Goal: Obtain resource: Obtain resource

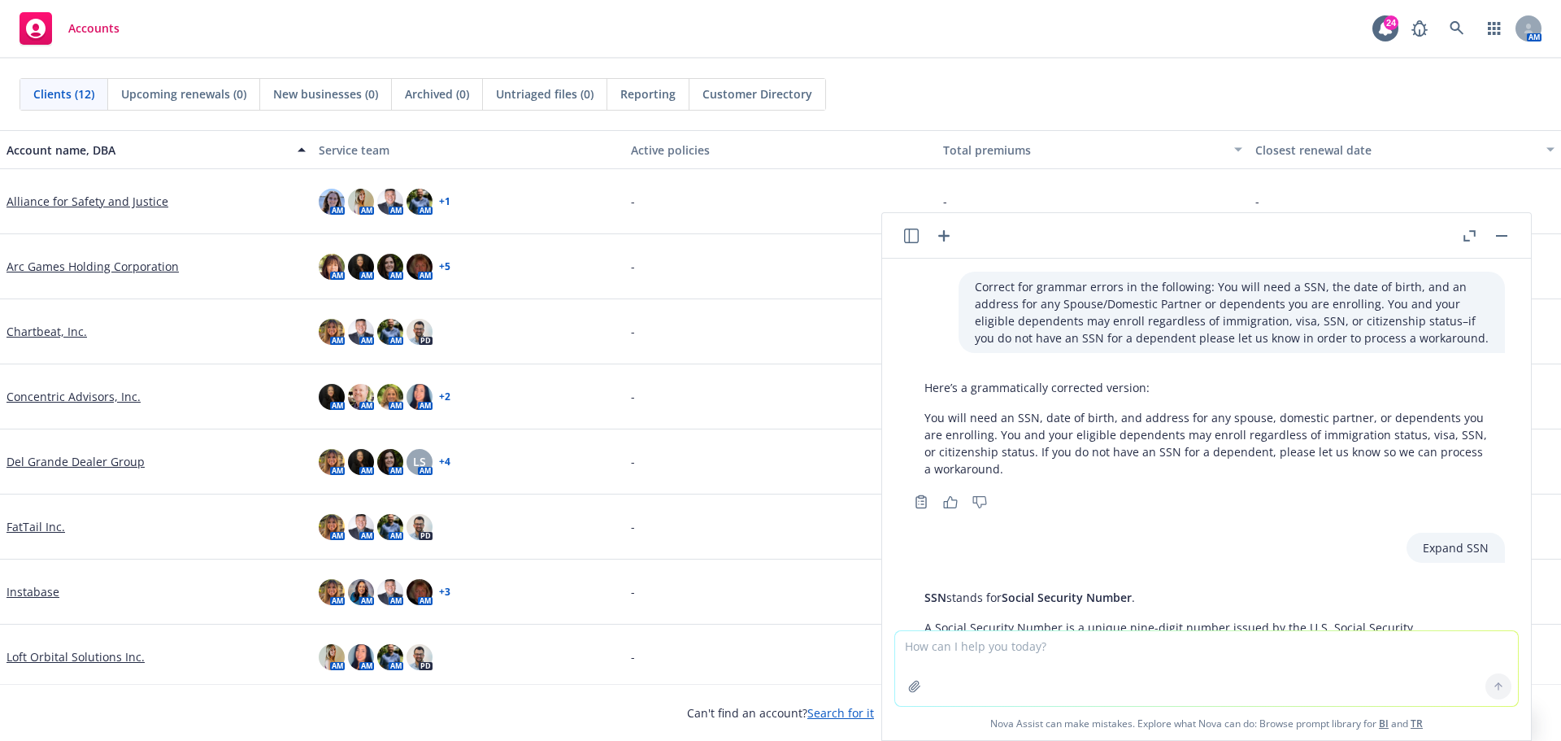
scroll to position [1356, 0]
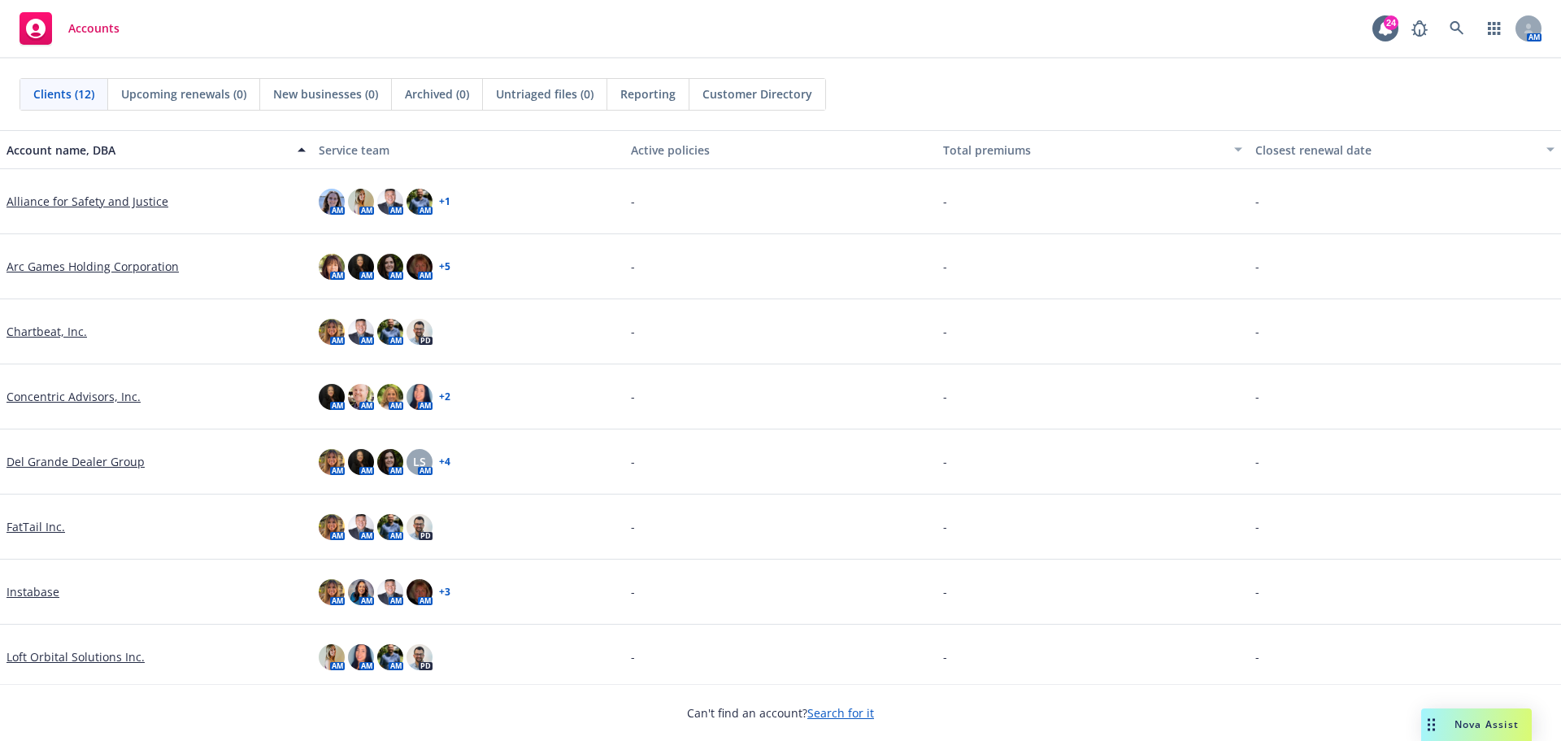
click at [128, 271] on link "Arc Games Holding Corporation" at bounding box center [93, 266] width 172 height 17
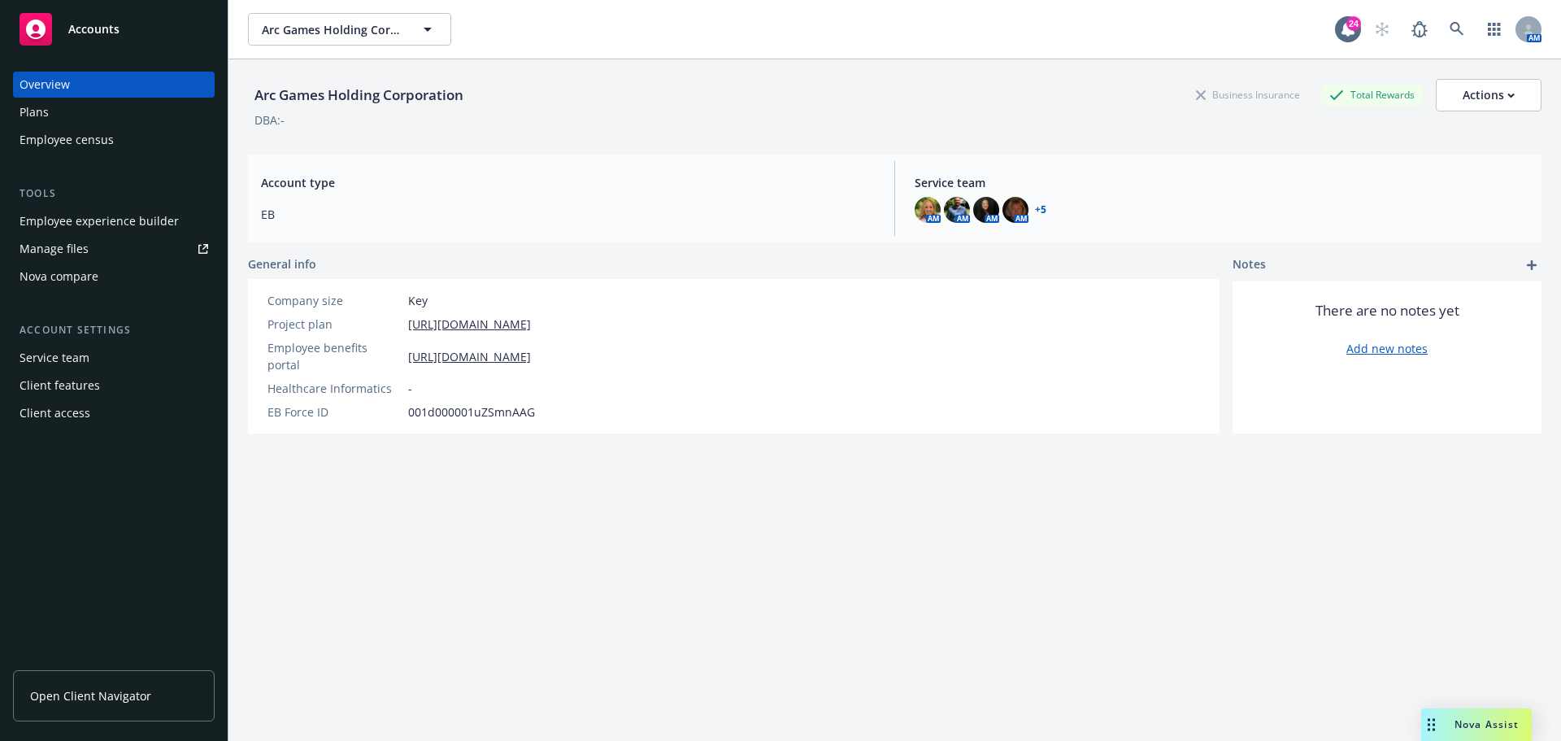
click at [43, 119] on div "Plans" at bounding box center [34, 112] width 29 height 26
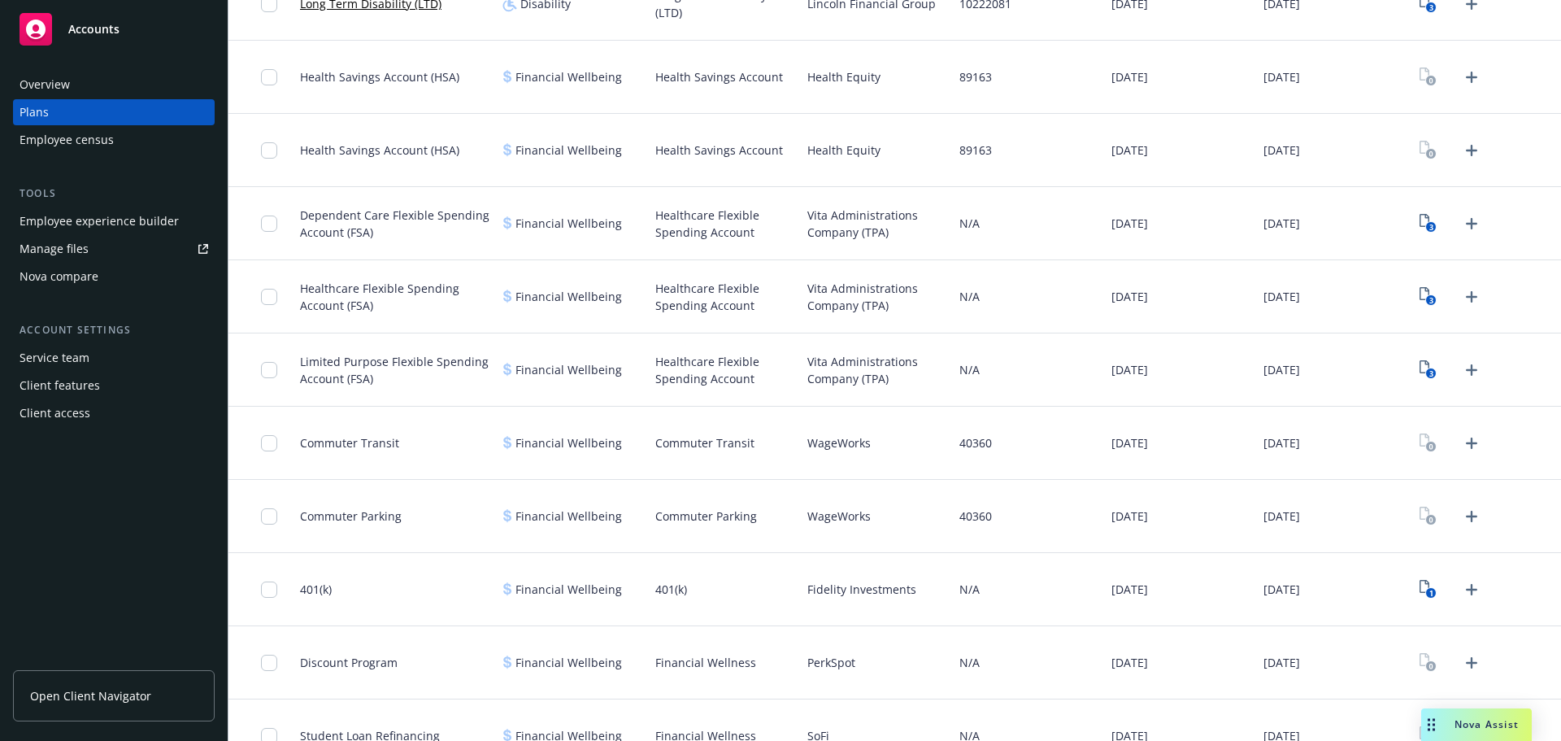
scroll to position [976, 0]
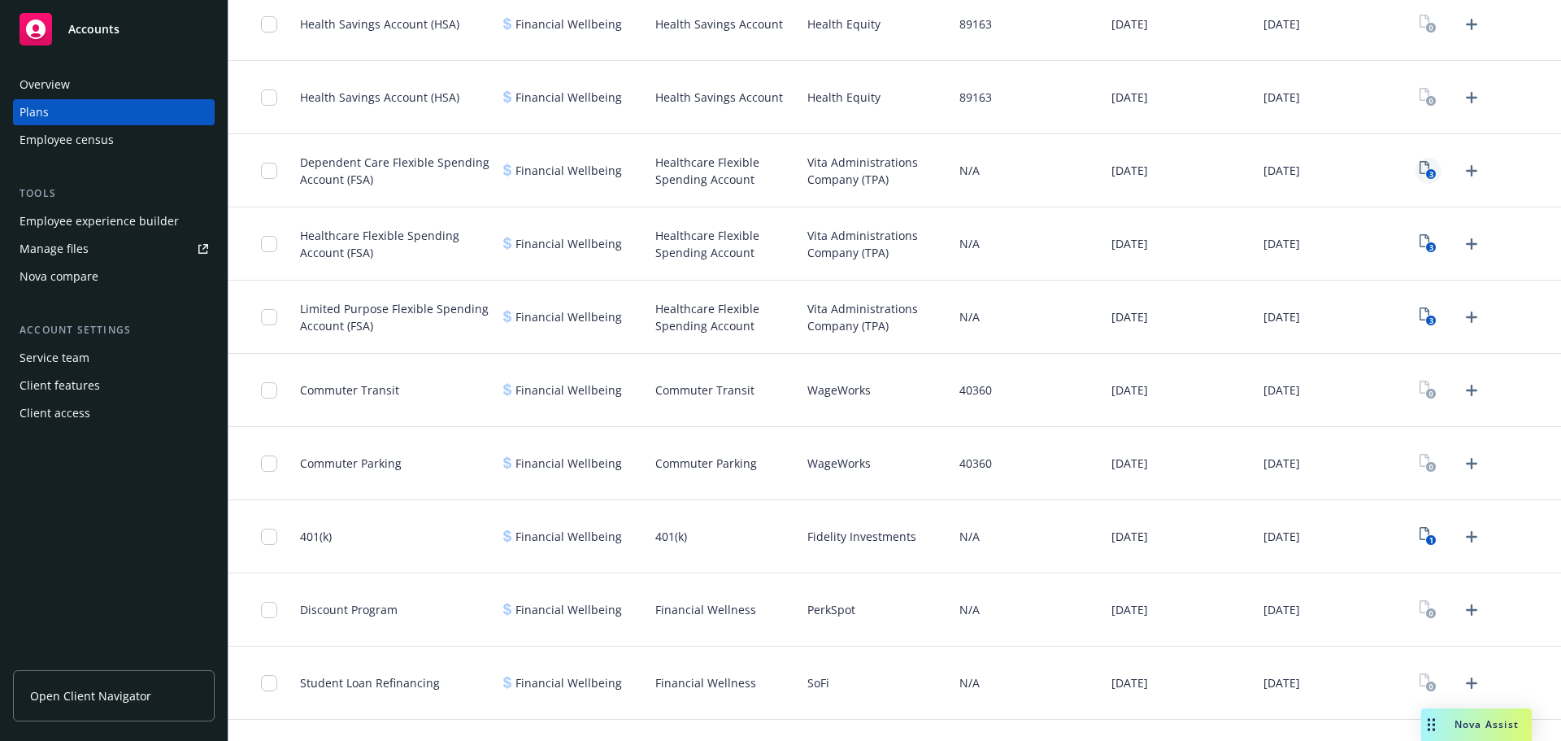
click at [1420, 164] on icon "View Plan Documents" at bounding box center [1425, 167] width 10 height 13
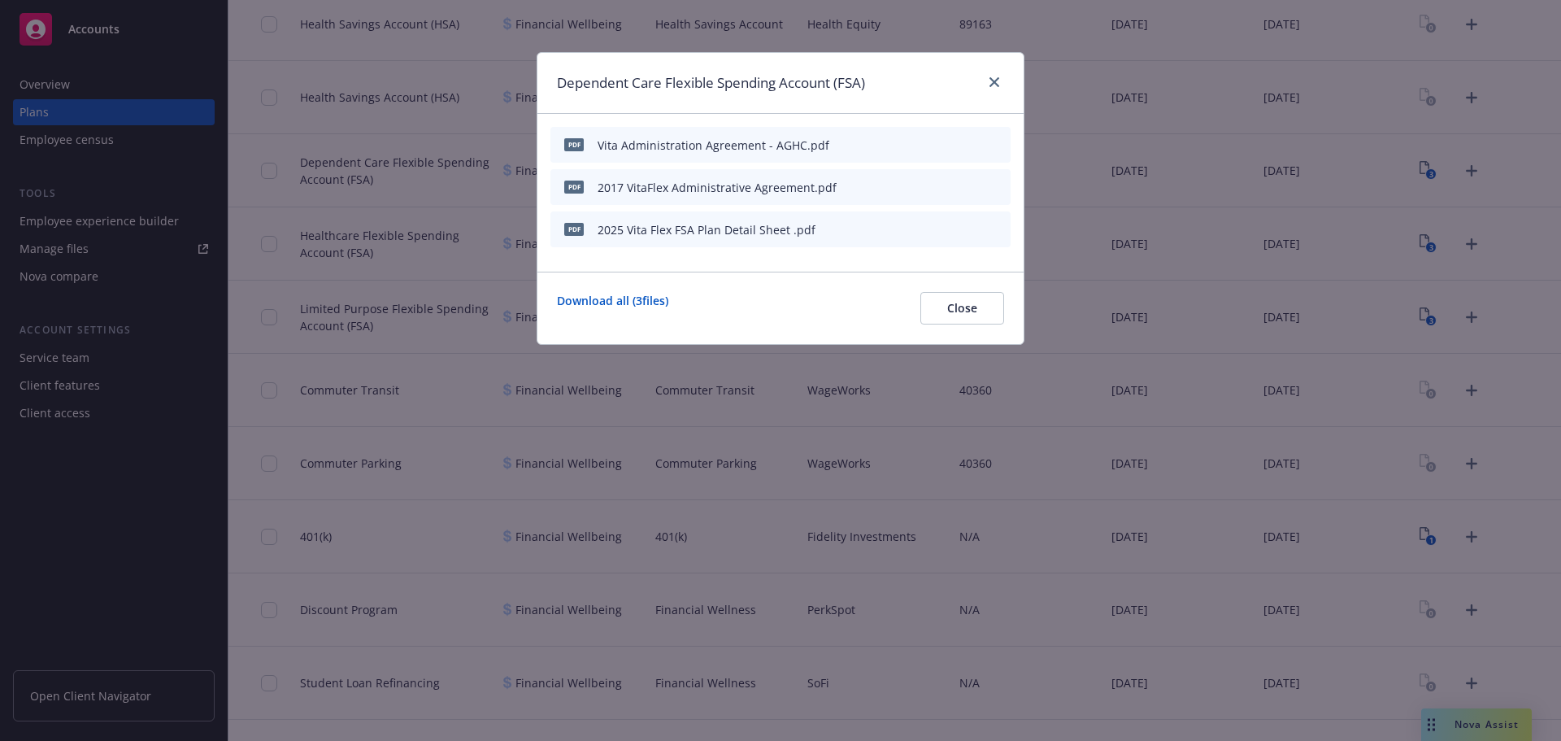
click at [972, 188] on icon "preview file" at bounding box center [969, 186] width 15 height 11
click at [975, 148] on icon "preview file" at bounding box center [969, 143] width 15 height 11
click at [994, 85] on icon "close" at bounding box center [995, 82] width 10 height 10
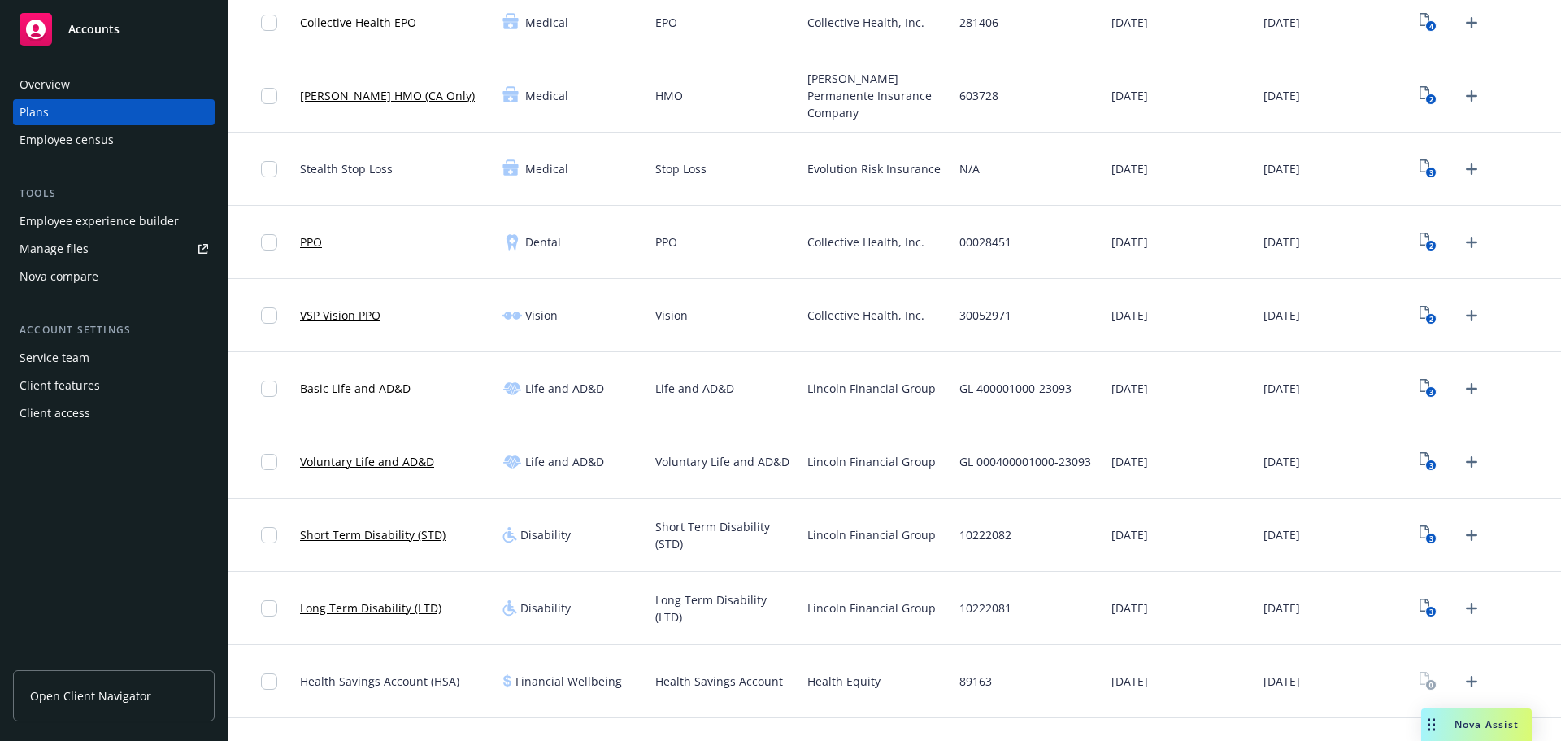
scroll to position [325, 0]
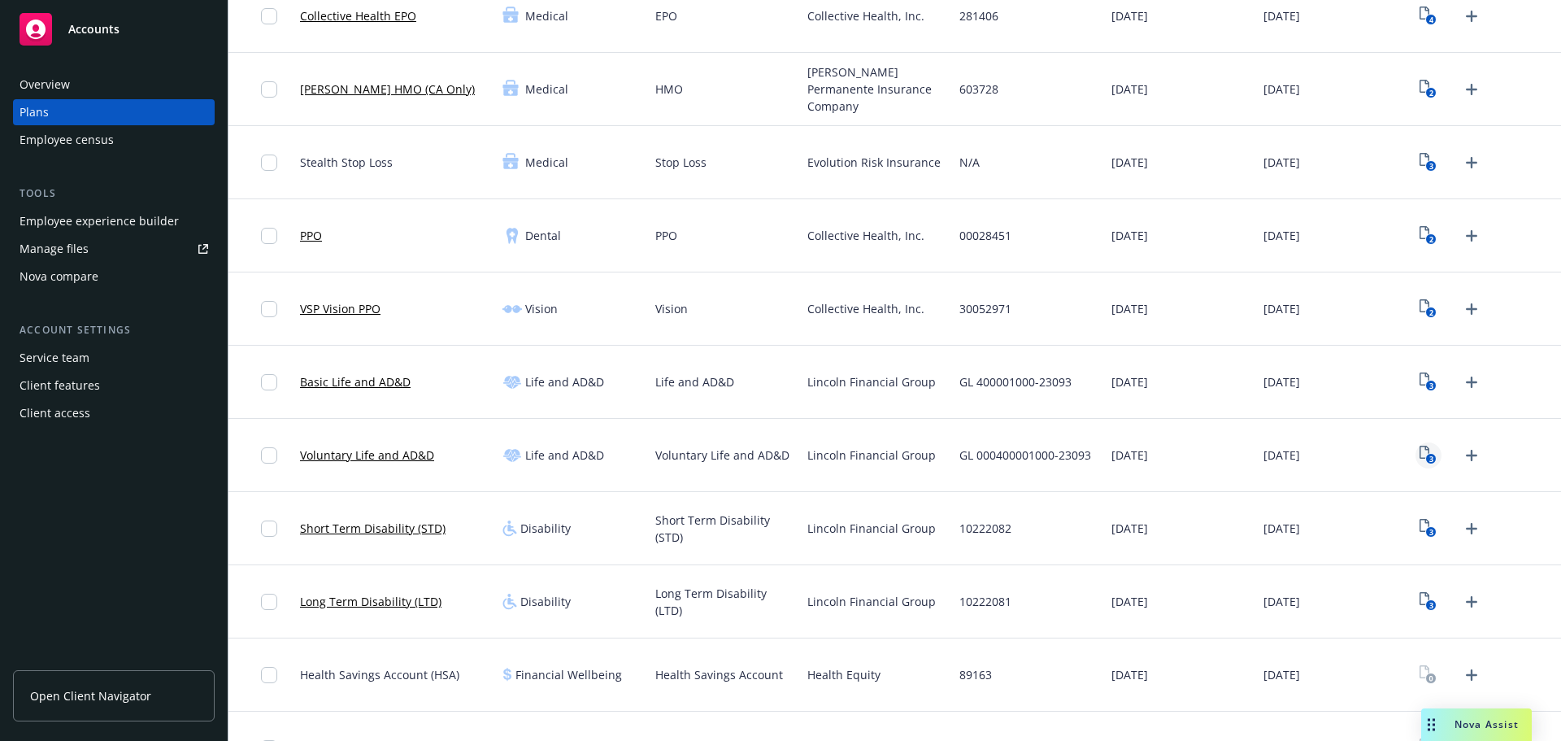
click at [1420, 450] on icon "View Plan Documents" at bounding box center [1425, 452] width 10 height 13
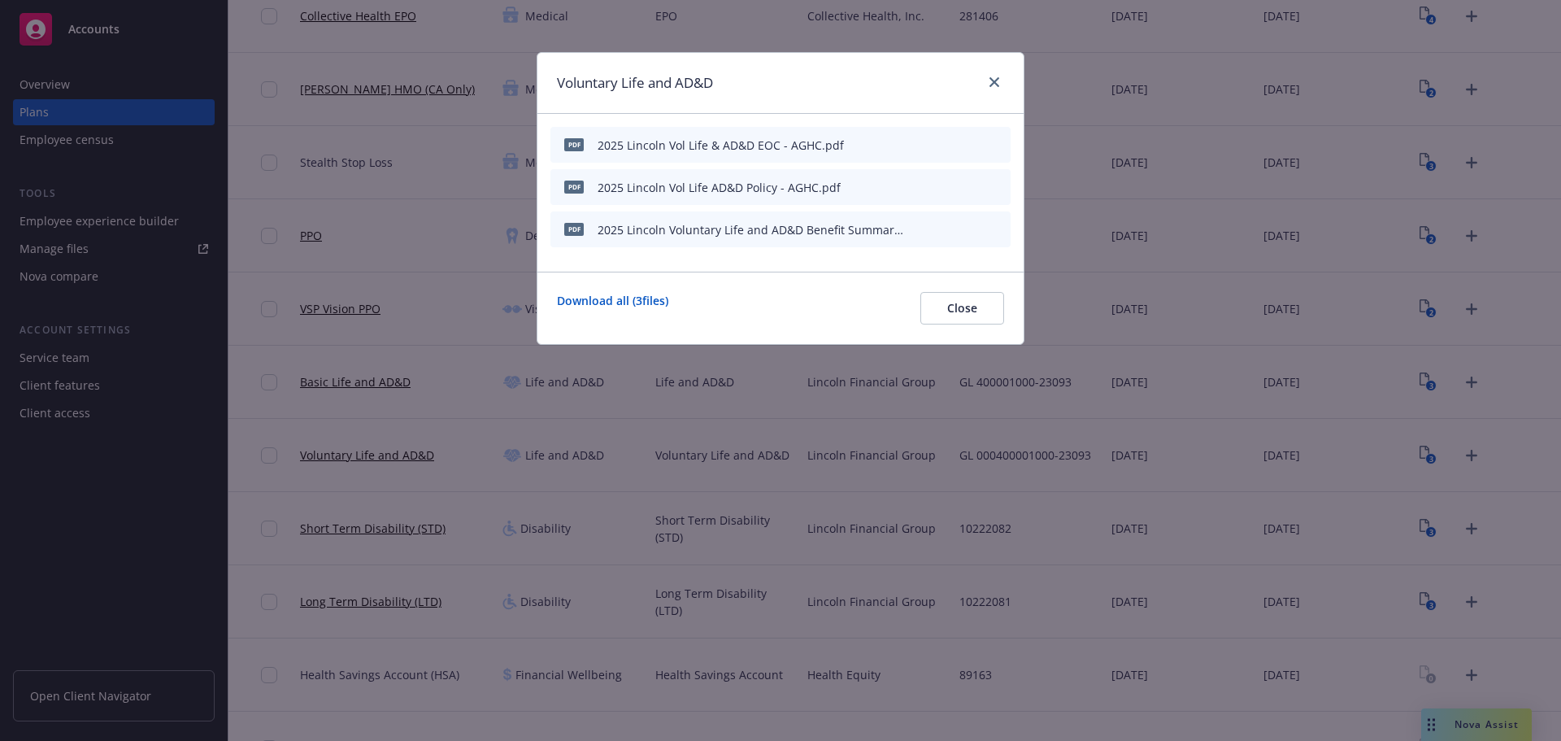
click at [970, 144] on icon "preview file" at bounding box center [969, 143] width 15 height 11
click at [966, 186] on icon "preview file" at bounding box center [969, 186] width 15 height 11
click at [1000, 81] on link "close" at bounding box center [995, 82] width 20 height 20
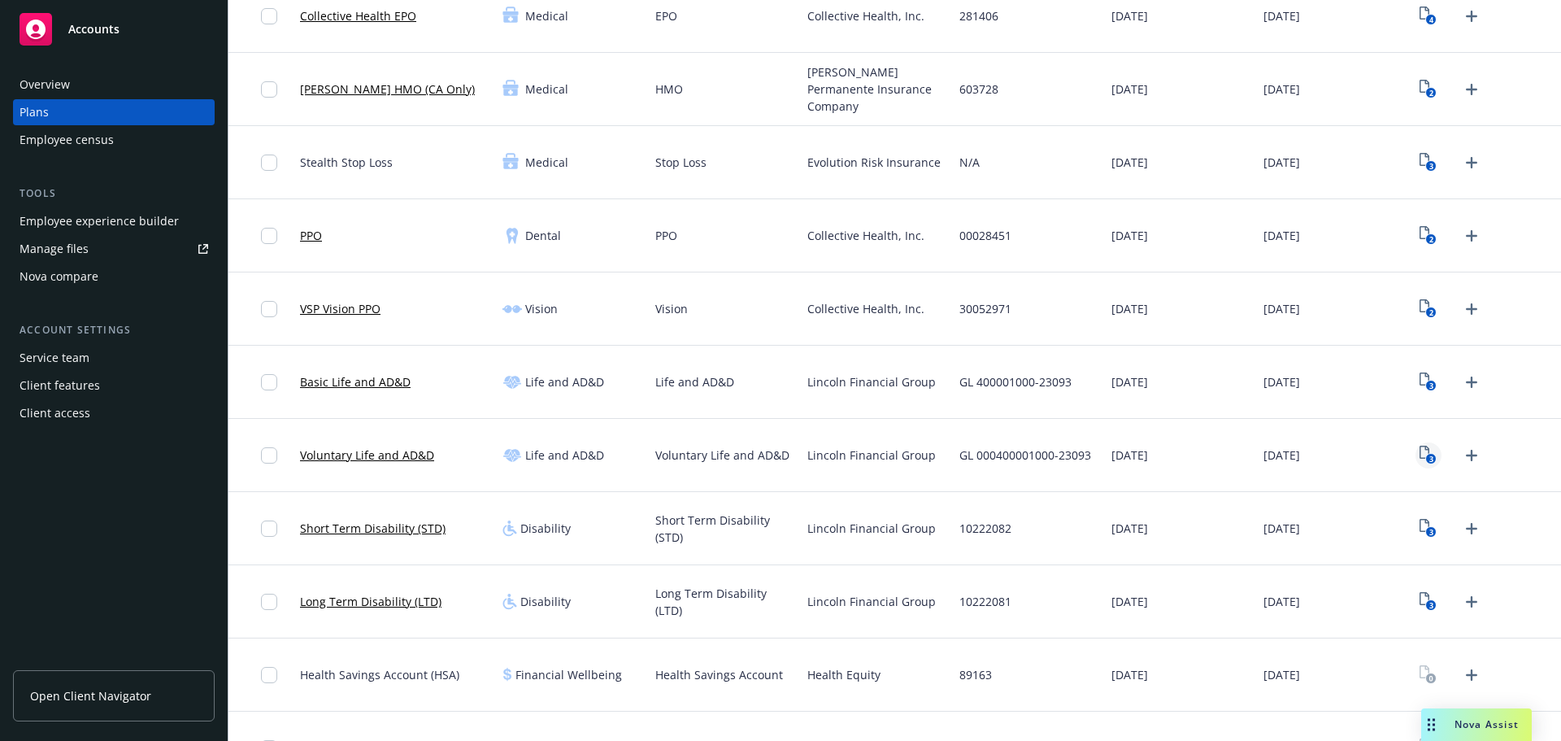
click at [1420, 453] on icon "3" at bounding box center [1428, 455] width 17 height 19
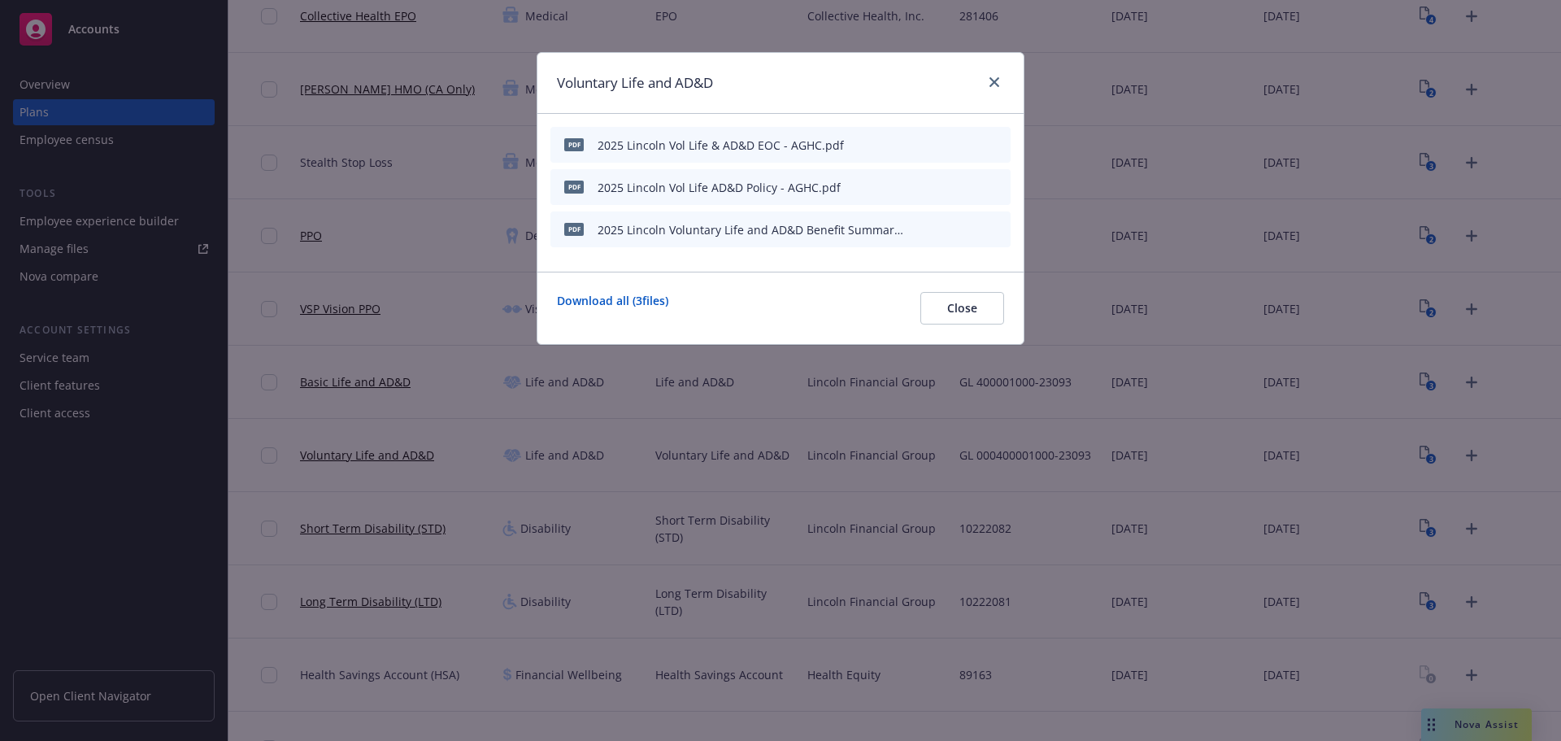
click at [972, 143] on icon "preview file" at bounding box center [969, 143] width 15 height 11
